Goal: Information Seeking & Learning: Learn about a topic

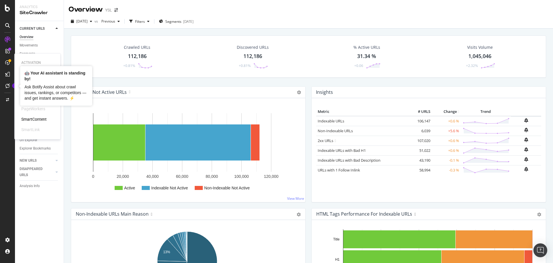
click at [5, 61] on div at bounding box center [7, 62] width 9 height 9
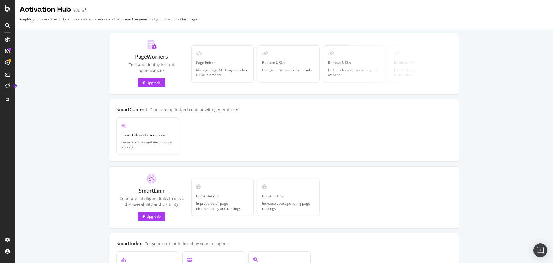
click at [9, 63] on icon at bounding box center [7, 62] width 5 height 5
click at [6, 63] on icon at bounding box center [7, 62] width 5 height 5
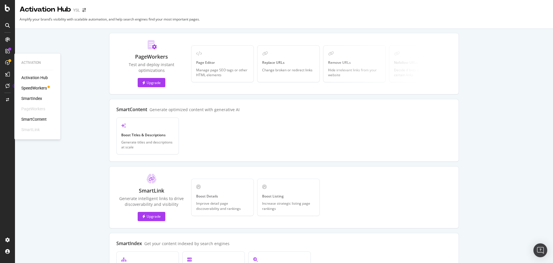
click at [36, 88] on div "SpeedWorkers" at bounding box center [34, 88] width 26 height 6
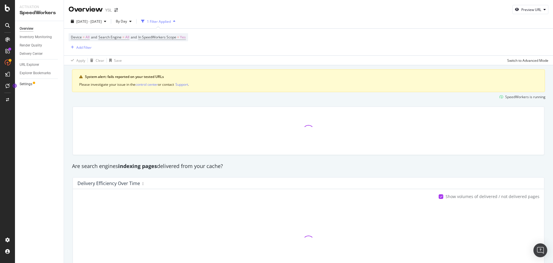
click at [34, 84] on div at bounding box center [34, 83] width 2 height 2
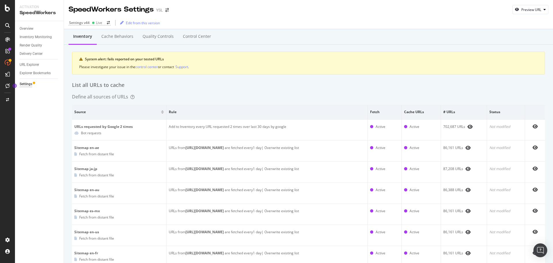
click at [5, 49] on icon at bounding box center [7, 51] width 5 height 5
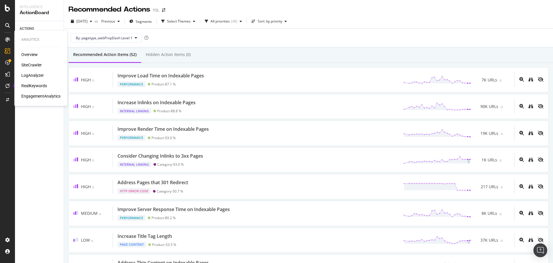
click at [42, 76] on div "LogAnalyzer" at bounding box center [32, 75] width 22 height 6
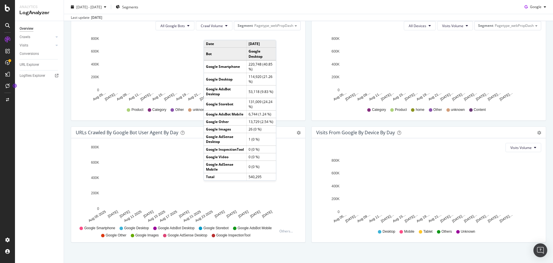
scroll to position [218, 0]
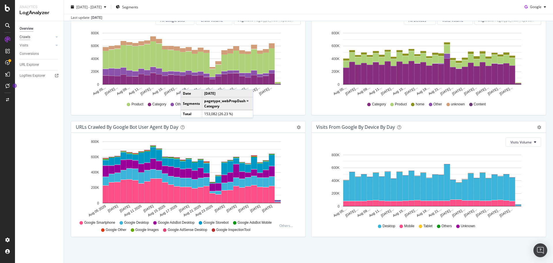
click at [25, 37] on div "Crawls" at bounding box center [25, 37] width 11 height 6
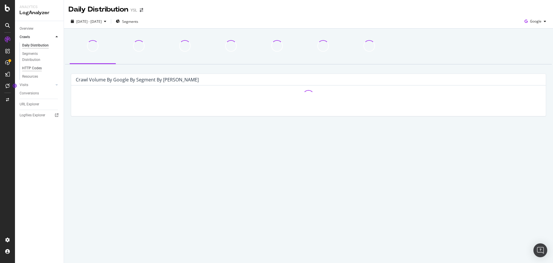
click at [38, 71] on div "HTTP Codes" at bounding box center [32, 68] width 20 height 6
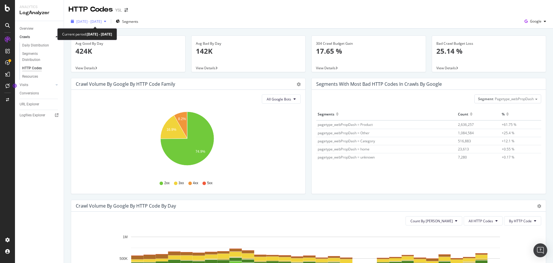
click at [109, 19] on div "[DATE] - [DATE]" at bounding box center [89, 21] width 40 height 9
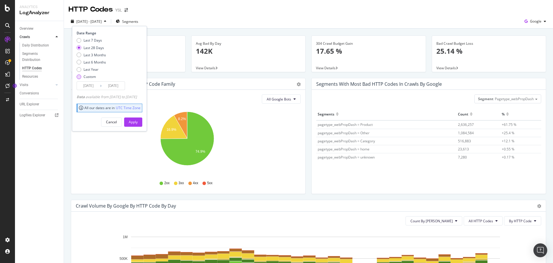
click at [78, 78] on div "Custom" at bounding box center [79, 76] width 5 height 5
click at [85, 84] on input "[DATE]" at bounding box center [88, 86] width 23 height 8
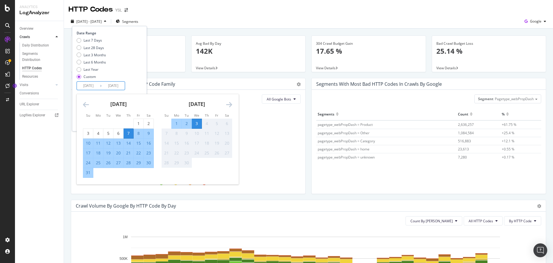
click at [84, 104] on icon "Move backward to switch to the previous month." at bounding box center [86, 104] width 6 height 7
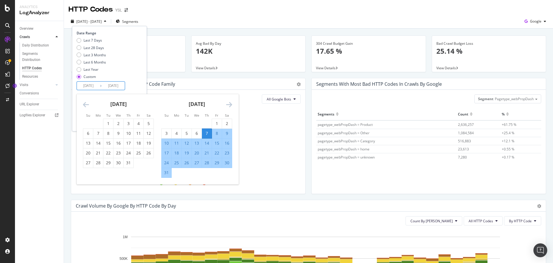
click at [86, 104] on icon "Move backward to switch to the previous month." at bounding box center [86, 104] width 6 height 7
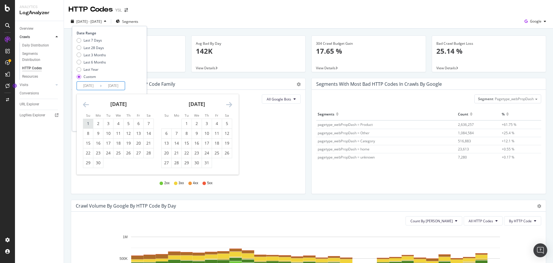
click at [88, 121] on div "1" at bounding box center [88, 123] width 10 height 6
type input "[DATE]"
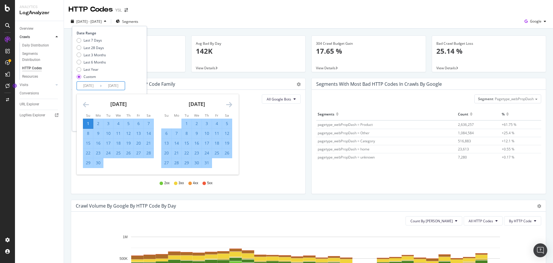
click at [227, 105] on icon "Move forward to switch to the next month." at bounding box center [229, 104] width 6 height 7
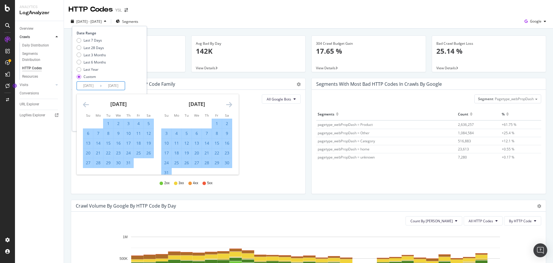
click at [228, 164] on div "30" at bounding box center [227, 163] width 10 height 6
type input "[DATE]"
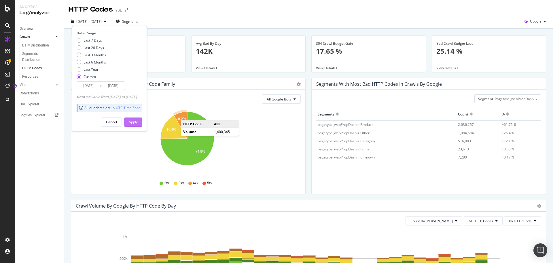
click at [137, 120] on button "Apply" at bounding box center [133, 121] width 18 height 9
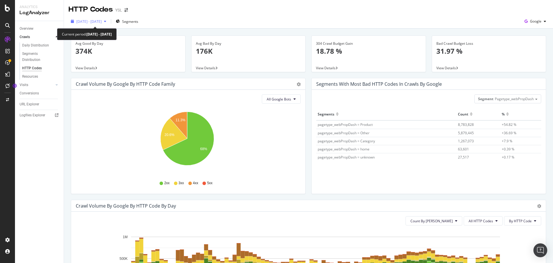
click at [106, 21] on icon "button" at bounding box center [105, 21] width 2 height 3
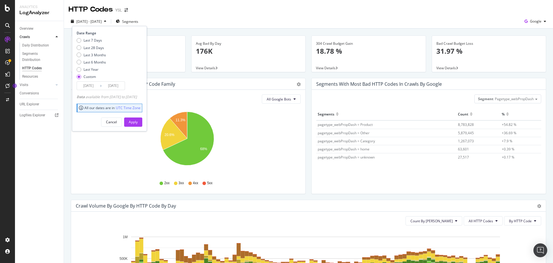
click at [92, 88] on input "[DATE]" at bounding box center [88, 86] width 23 height 8
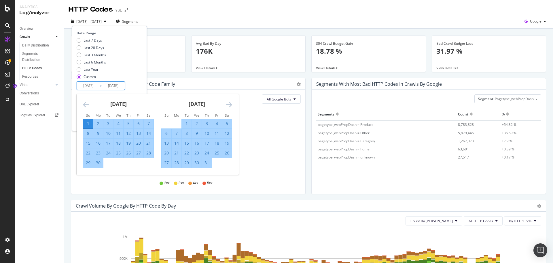
click at [87, 101] on icon "Move backward to switch to the previous month." at bounding box center [86, 104] width 6 height 7
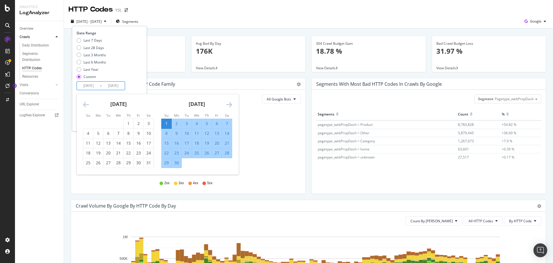
click at [87, 101] on icon "Move backward to switch to the previous month." at bounding box center [86, 104] width 6 height 7
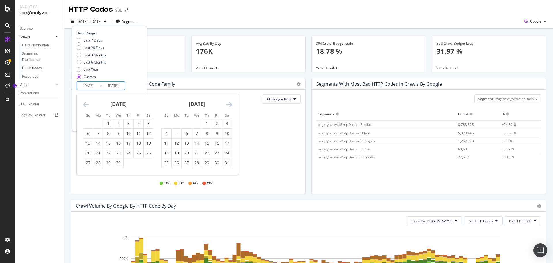
click at [87, 101] on icon "Move backward to switch to the previous month." at bounding box center [86, 104] width 6 height 7
click at [88, 133] on div "2" at bounding box center [88, 133] width 10 height 6
type input "[DATE]"
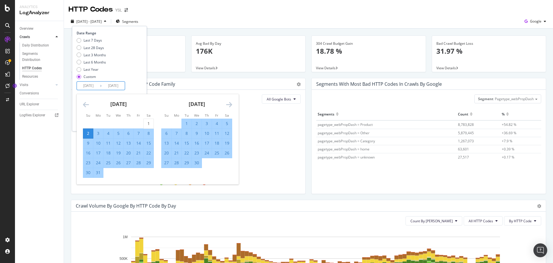
click at [230, 104] on icon "Move forward to switch to the next month." at bounding box center [229, 104] width 6 height 7
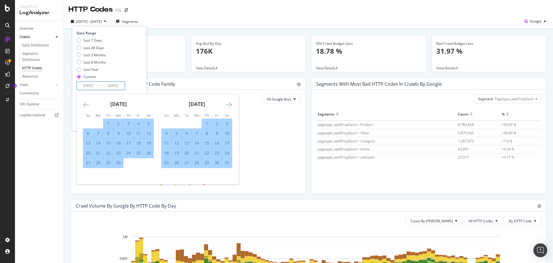
click at [228, 165] on div "31" at bounding box center [227, 163] width 10 height 6
type input "[DATE]"
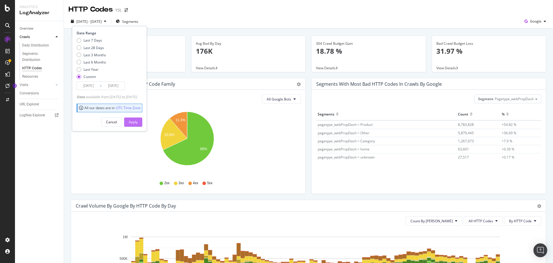
click at [142, 120] on button "Apply" at bounding box center [133, 121] width 18 height 9
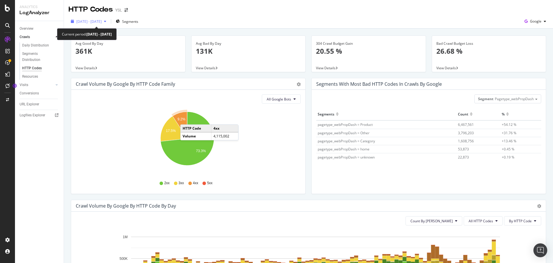
click at [102, 23] on span "[DATE] - [DATE]" at bounding box center [88, 21] width 25 height 5
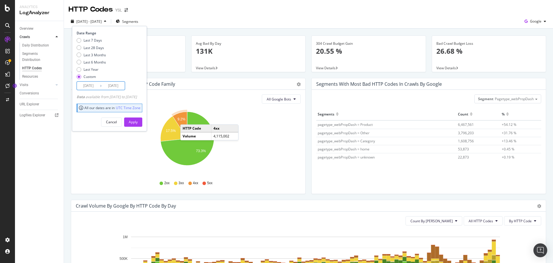
click at [97, 85] on input "[DATE]" at bounding box center [88, 86] width 23 height 8
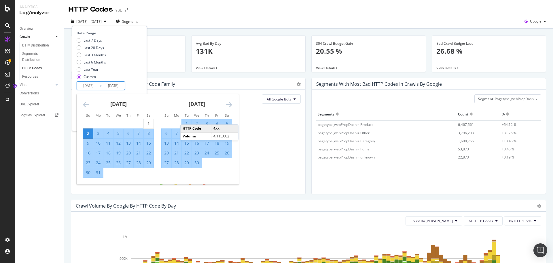
click at [229, 106] on icon "Move forward to switch to the next month." at bounding box center [229, 104] width 6 height 7
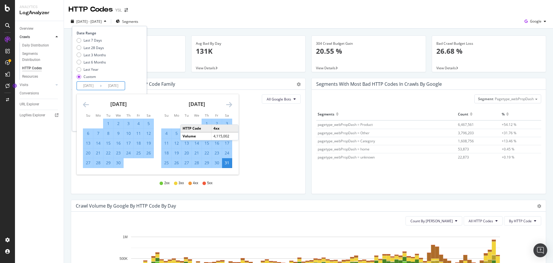
click at [229, 106] on icon "Move forward to switch to the next month." at bounding box center [229, 104] width 6 height 7
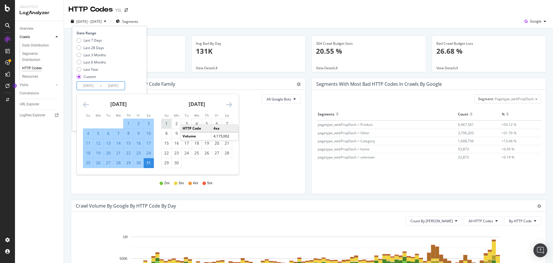
click at [164, 122] on div "1" at bounding box center [167, 123] width 10 height 6
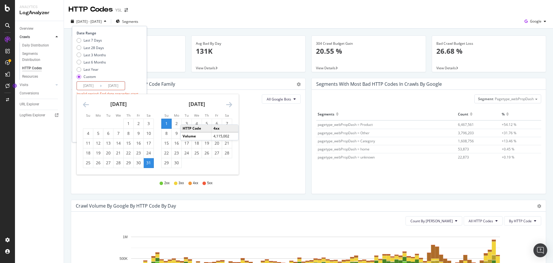
type input "[DATE]"
click at [227, 105] on icon "Move forward to switch to the next month." at bounding box center [229, 104] width 6 height 7
click at [147, 162] on div "30" at bounding box center [149, 163] width 10 height 6
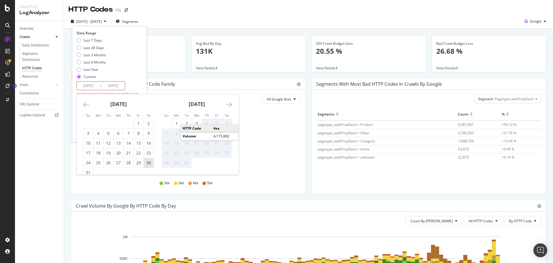
type input "[DATE]"
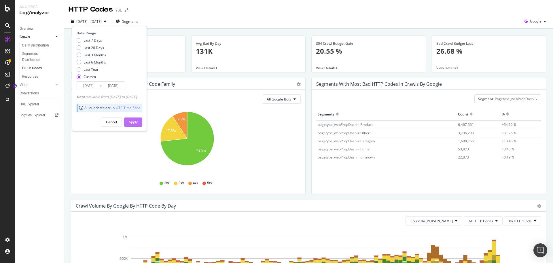
click at [138, 122] on div "Apply" at bounding box center [133, 121] width 9 height 5
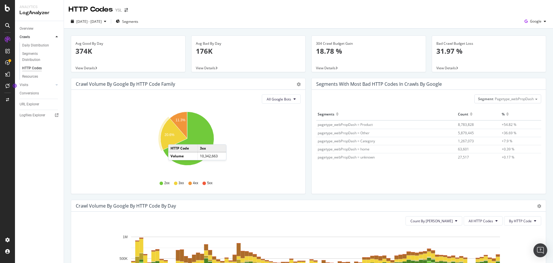
click at [174, 138] on icon "A chart." at bounding box center [174, 134] width 27 height 32
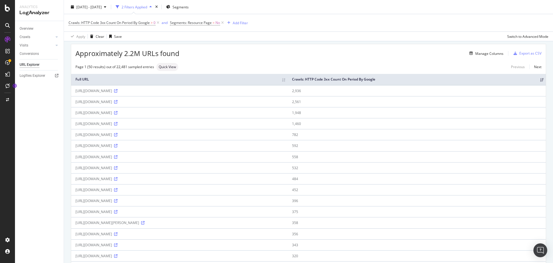
scroll to position [29, 0]
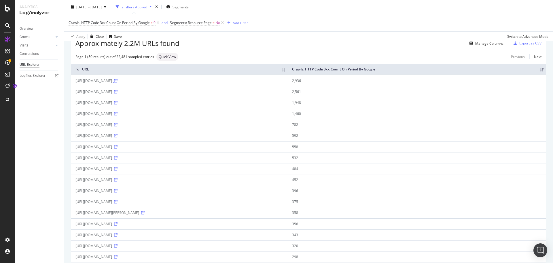
click at [118, 82] on icon at bounding box center [115, 80] width 3 height 3
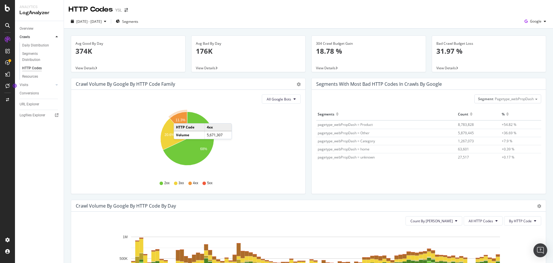
click at [180, 117] on icon "A chart." at bounding box center [179, 125] width 18 height 27
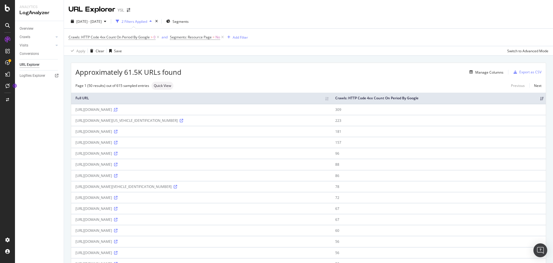
click at [118, 108] on icon at bounding box center [115, 109] width 3 height 3
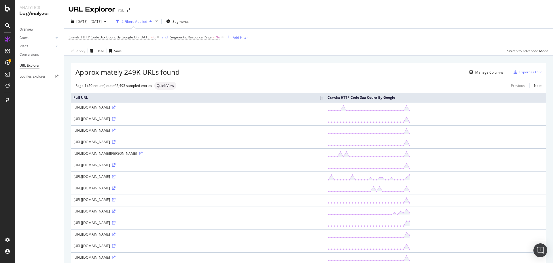
click at [147, 22] on div "2 Filters Applied" at bounding box center [135, 21] width 26 height 5
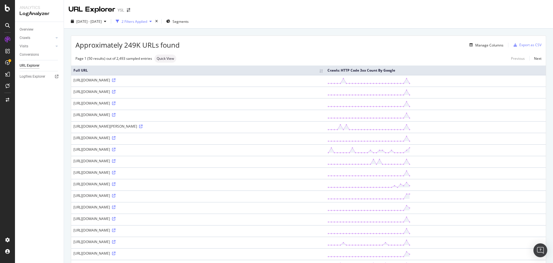
click at [154, 24] on div "2 Filters Applied" at bounding box center [134, 21] width 41 height 9
